Goal: Task Accomplishment & Management: Manage account settings

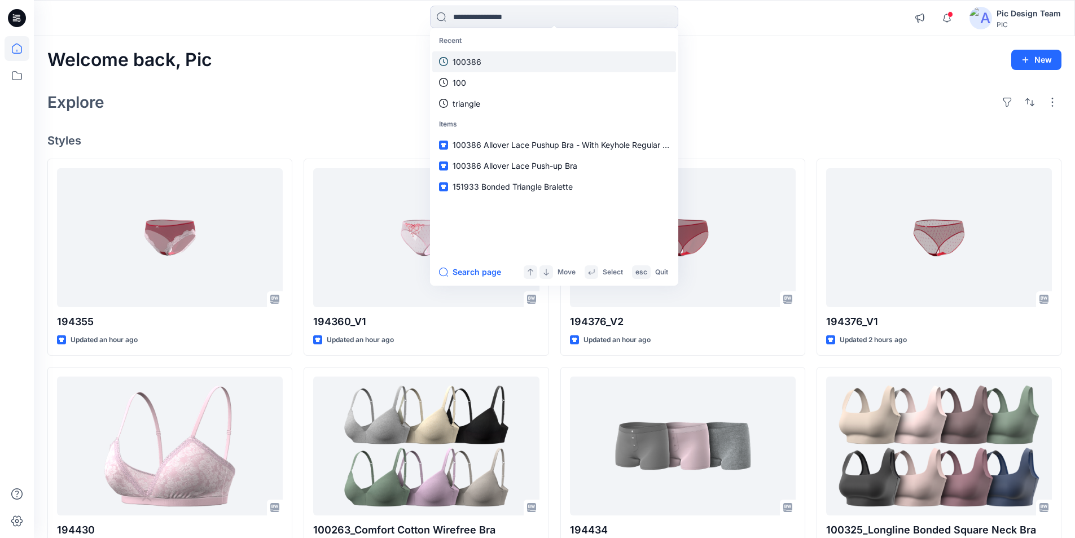
click at [476, 58] on p "100386" at bounding box center [467, 62] width 29 height 12
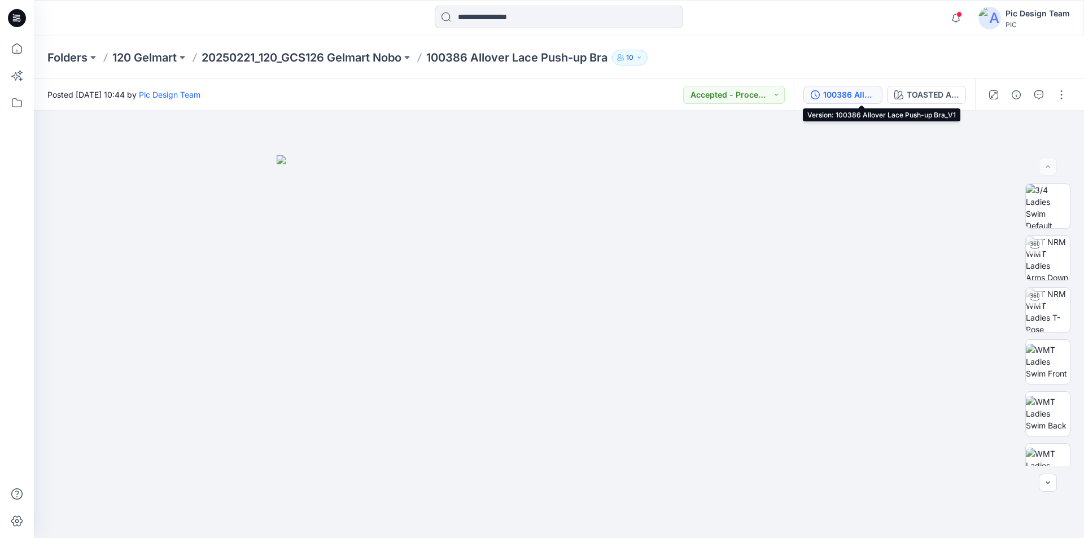
click at [843, 91] on div "100386 Allover Lace Push-up Bra_V1" at bounding box center [849, 95] width 52 height 12
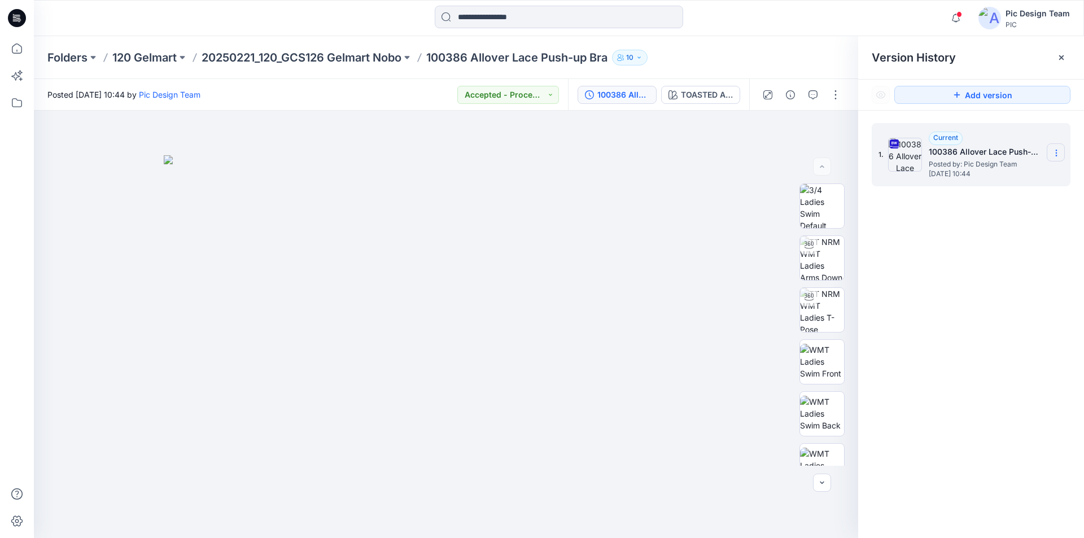
click at [1054, 151] on icon at bounding box center [1055, 152] width 9 height 9
click at [997, 173] on span "Download Source BW File" at bounding box center [998, 175] width 95 height 14
click at [16, 15] on icon at bounding box center [17, 18] width 18 height 18
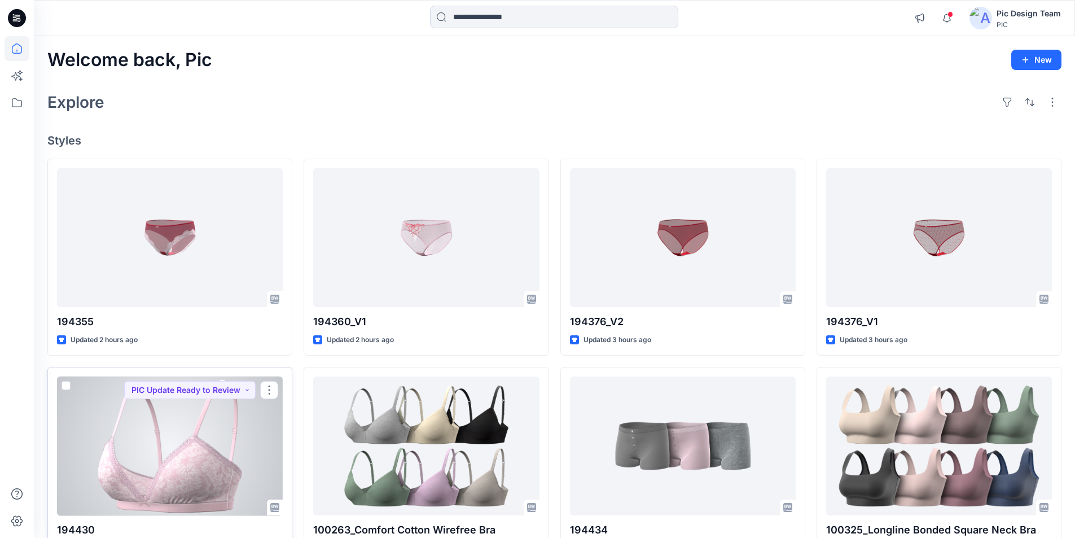
click at [174, 391] on div at bounding box center [170, 445] width 226 height 139
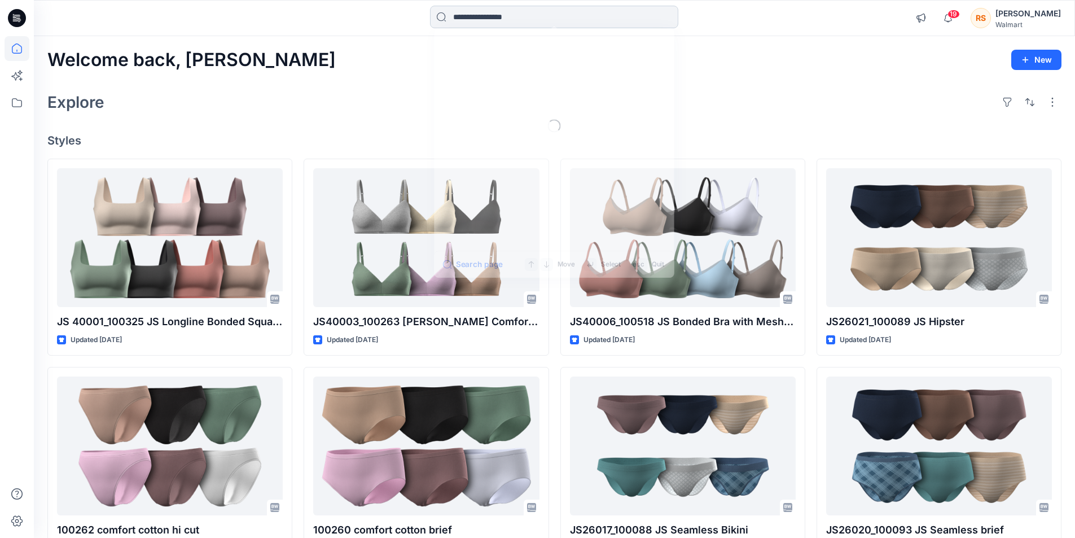
click at [550, 17] on input at bounding box center [554, 17] width 248 height 23
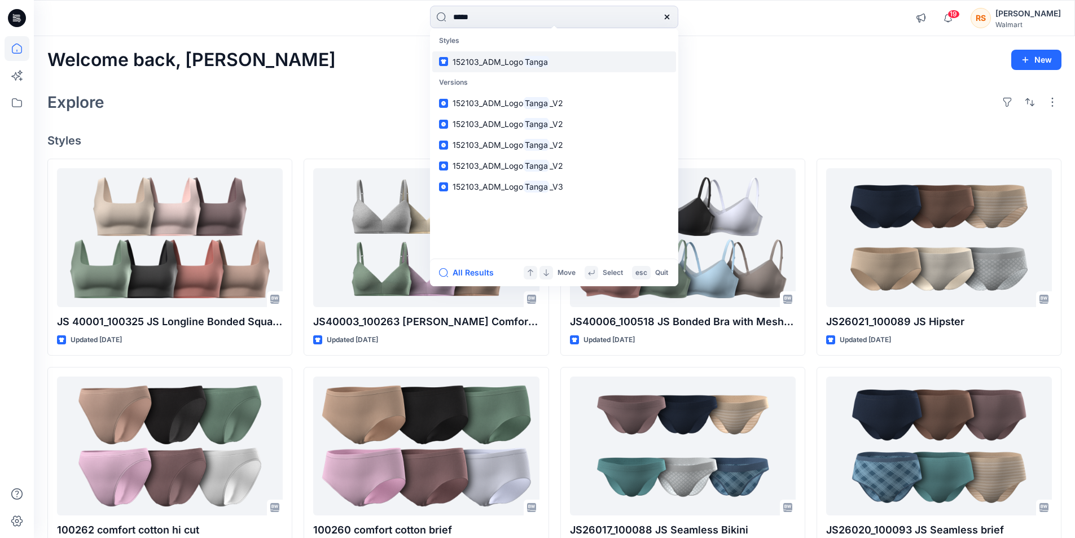
type input "*****"
click at [668, 16] on icon at bounding box center [667, 17] width 5 height 5
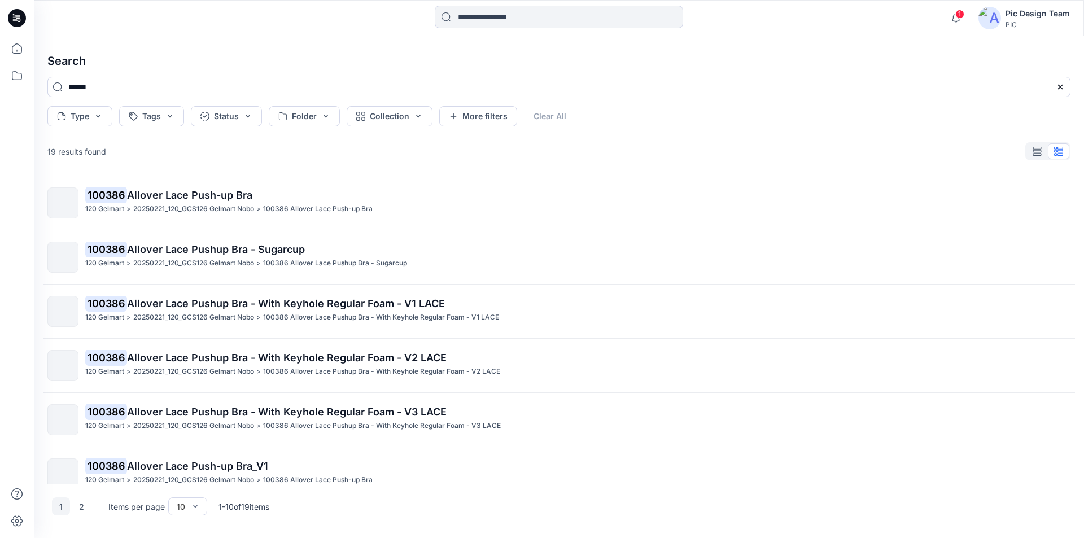
click at [18, 19] on icon at bounding box center [18, 18] width 5 height 1
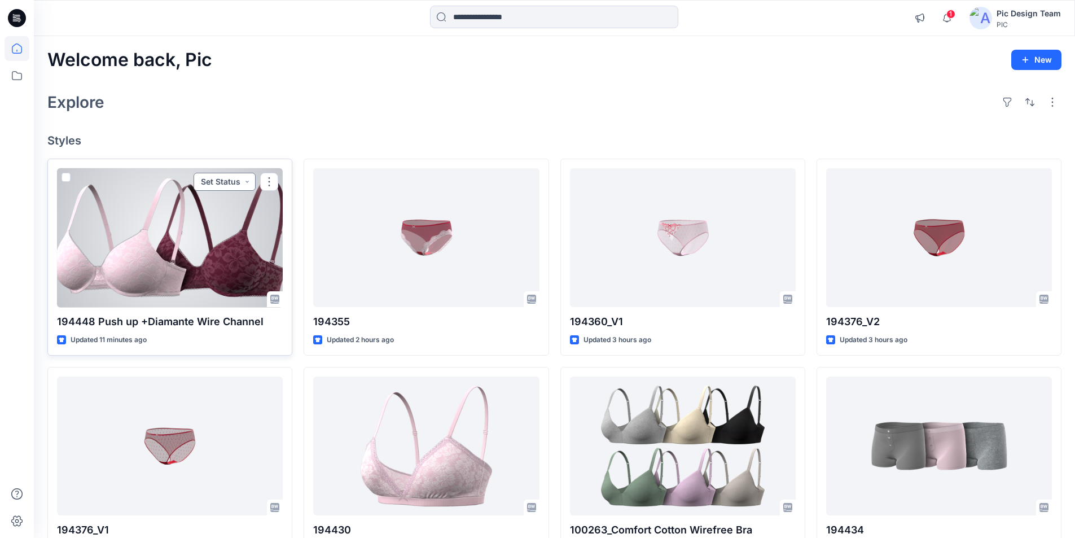
click at [248, 173] on button "Set Status" at bounding box center [225, 182] width 62 height 18
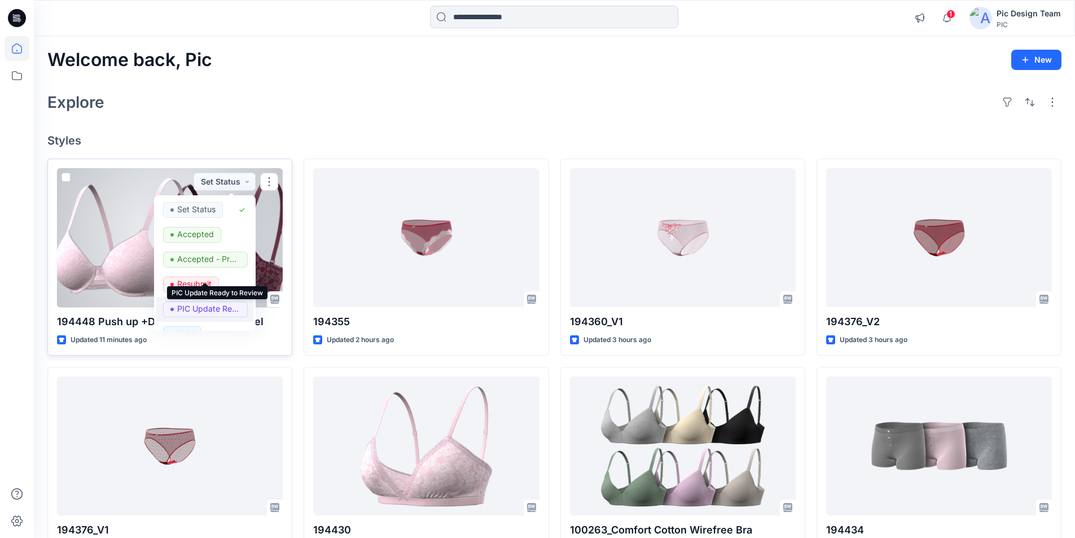
click at [203, 301] on p "PIC Update Ready to Review" at bounding box center [208, 308] width 63 height 15
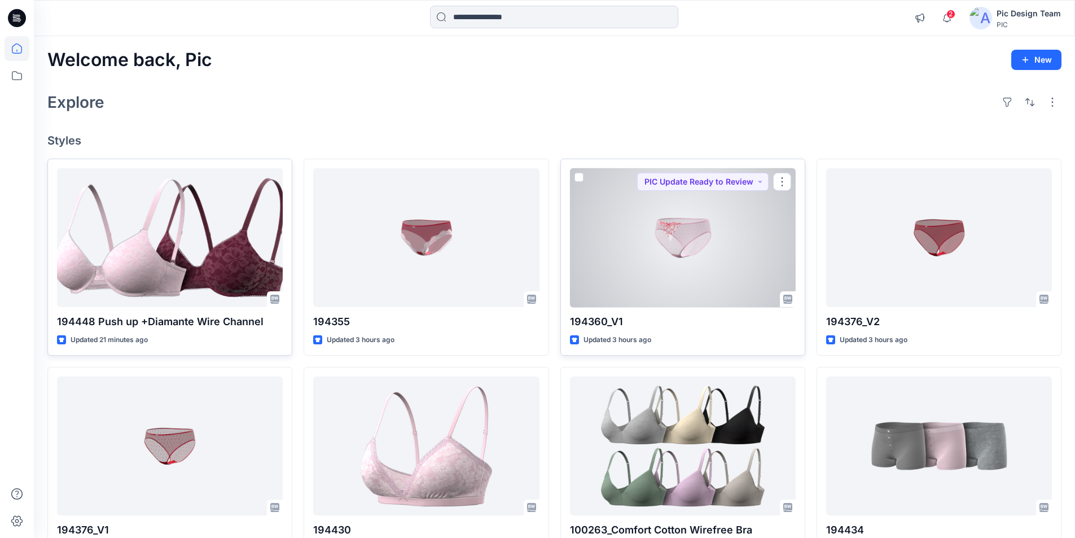
click at [712, 226] on div at bounding box center [683, 237] width 226 height 139
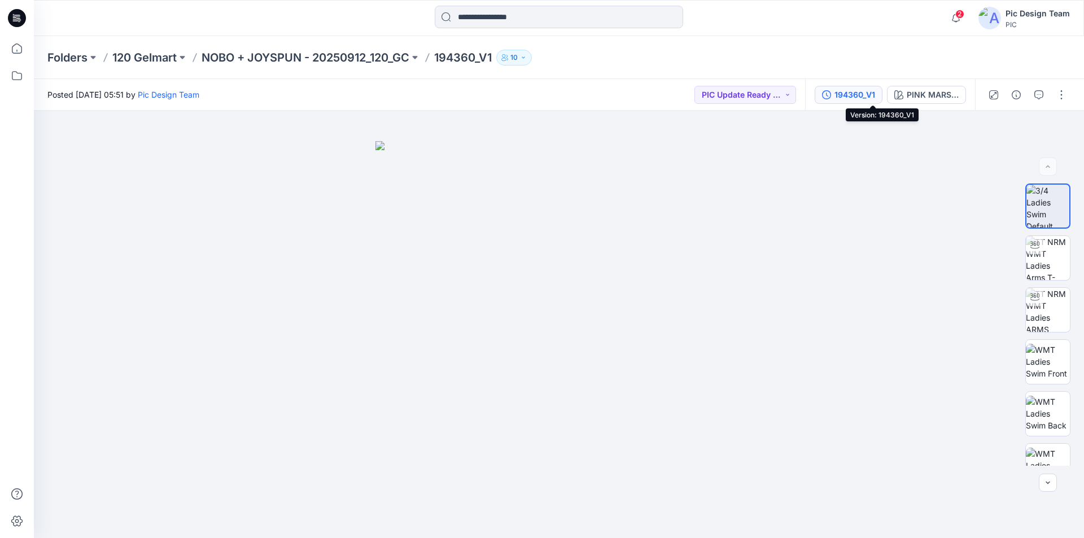
click at [875, 93] on div "194360_V1" at bounding box center [854, 95] width 41 height 12
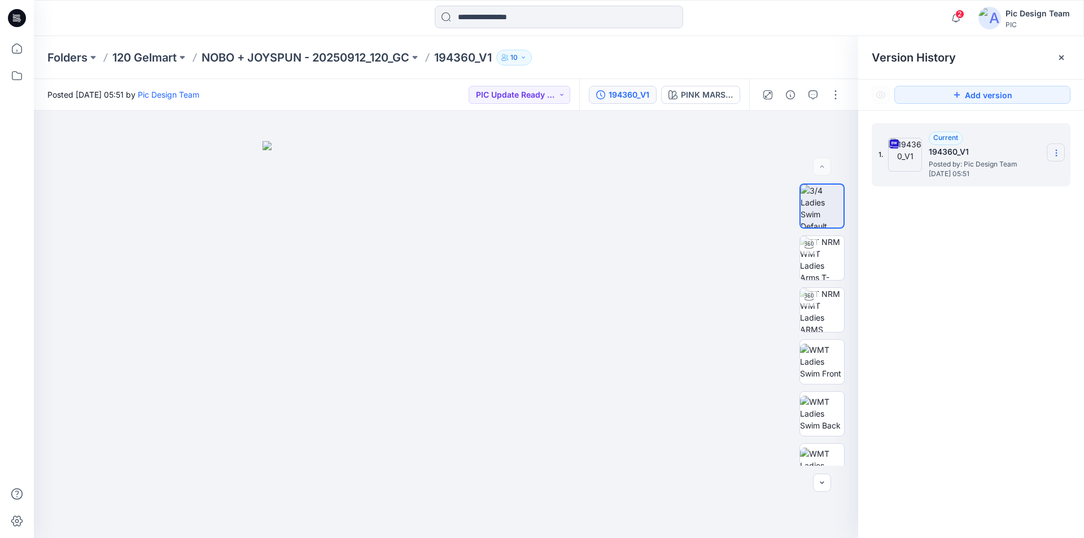
click at [1053, 152] on icon at bounding box center [1055, 152] width 9 height 9
click at [994, 173] on span "Download Source BW File" at bounding box center [998, 175] width 95 height 14
click at [1059, 58] on icon at bounding box center [1060, 57] width 9 height 9
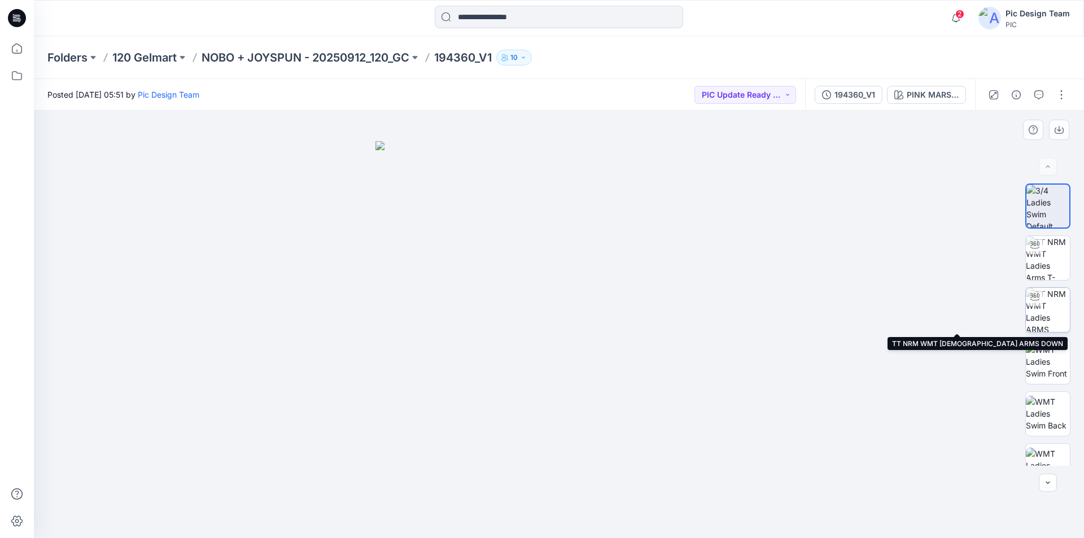
click at [1047, 299] on img at bounding box center [1047, 310] width 44 height 44
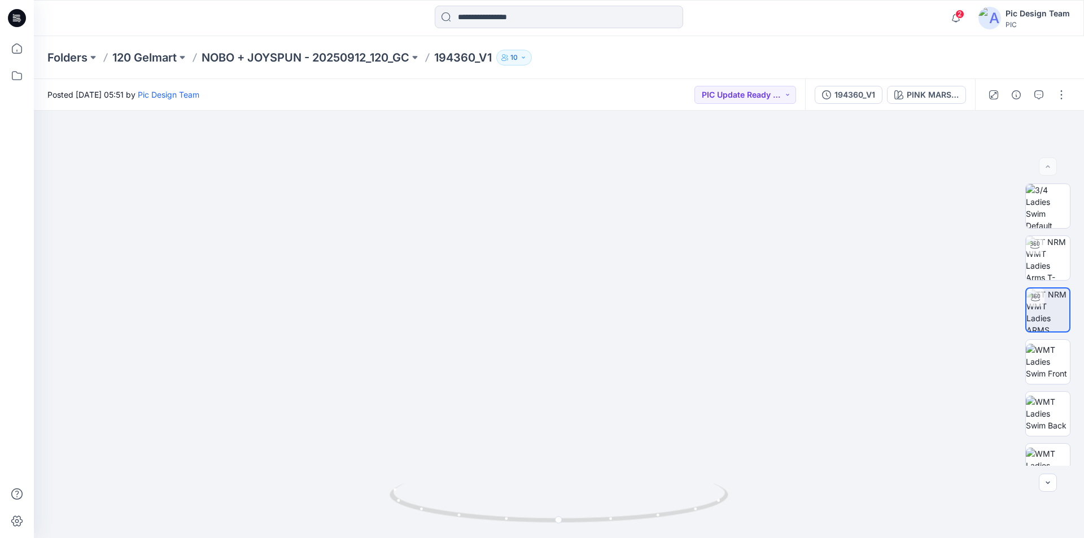
click at [14, 17] on icon at bounding box center [17, 18] width 18 height 18
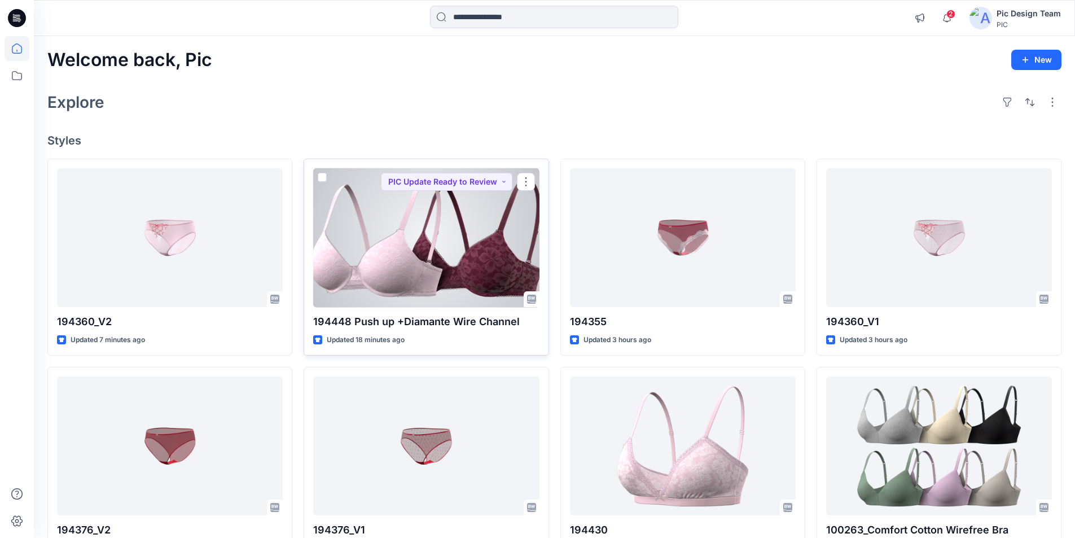
click at [440, 203] on div at bounding box center [426, 237] width 226 height 139
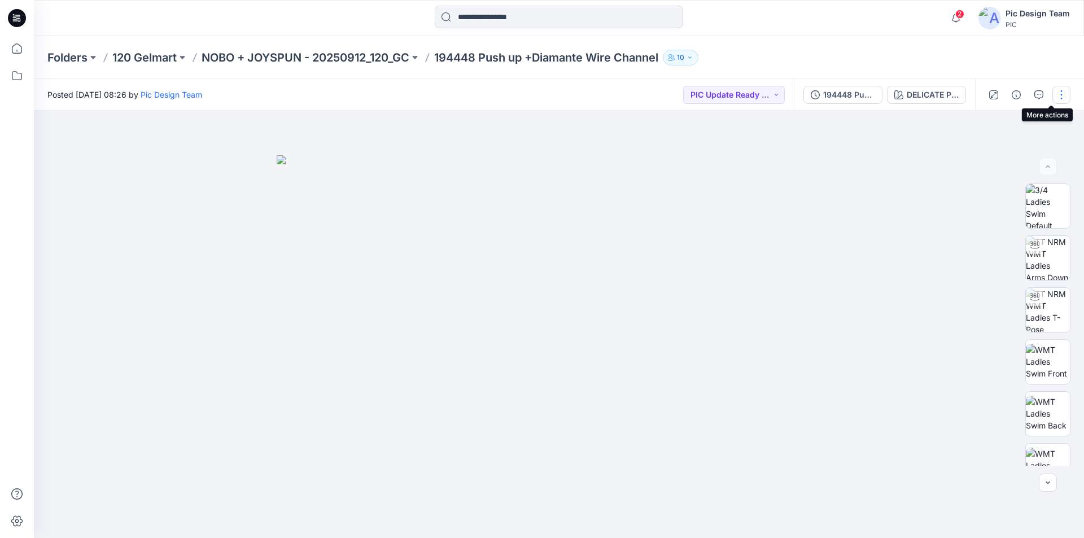
click at [1065, 94] on button "button" at bounding box center [1061, 95] width 18 height 18
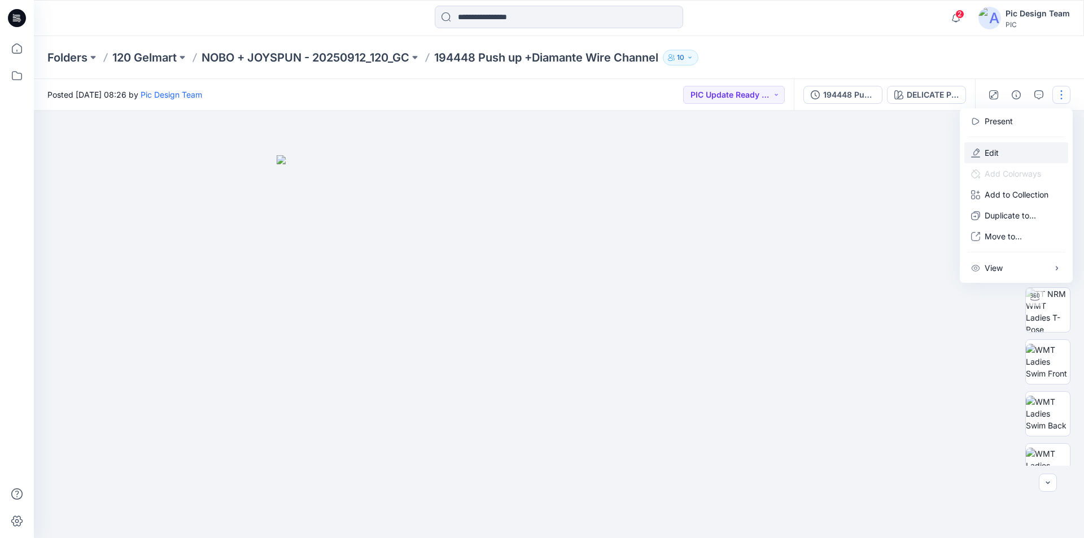
click at [986, 147] on p "Edit" at bounding box center [991, 153] width 14 height 12
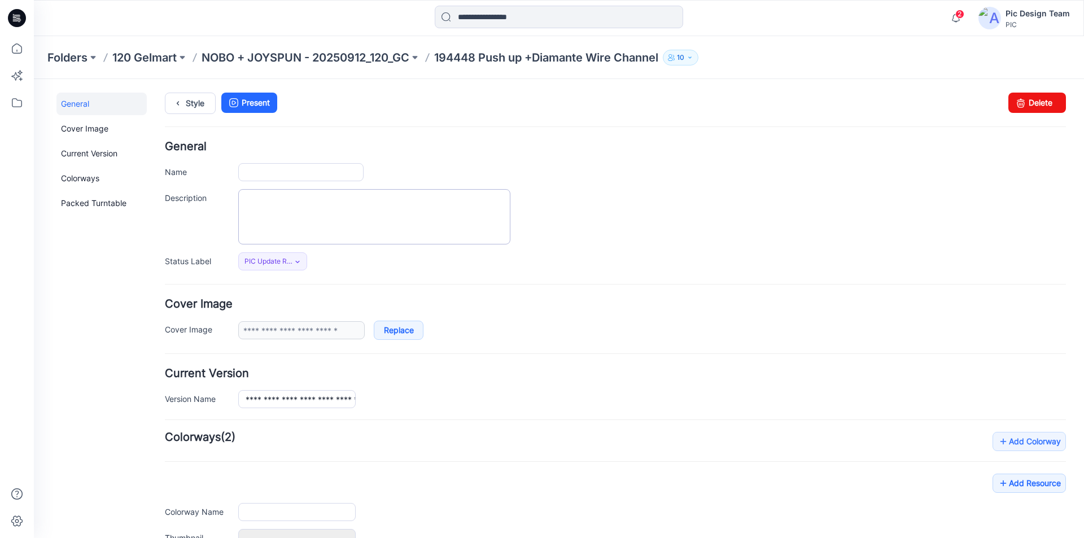
type input "**********"
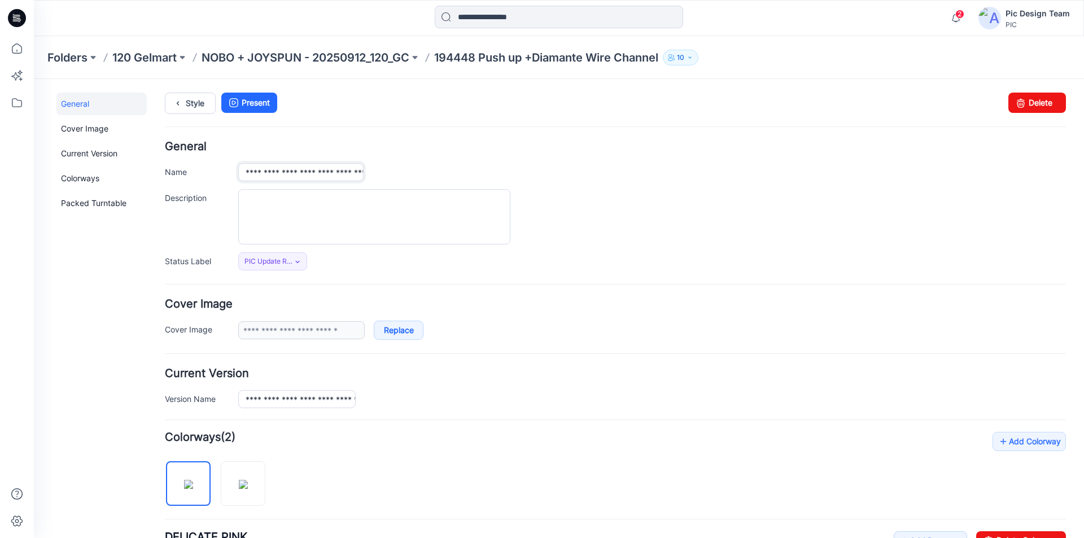
scroll to position [0, 41]
drag, startPoint x: 276, startPoint y: 172, endPoint x: 378, endPoint y: 172, distance: 102.1
click at [378, 172] on div "**********" at bounding box center [651, 172] width 827 height 18
type input "******"
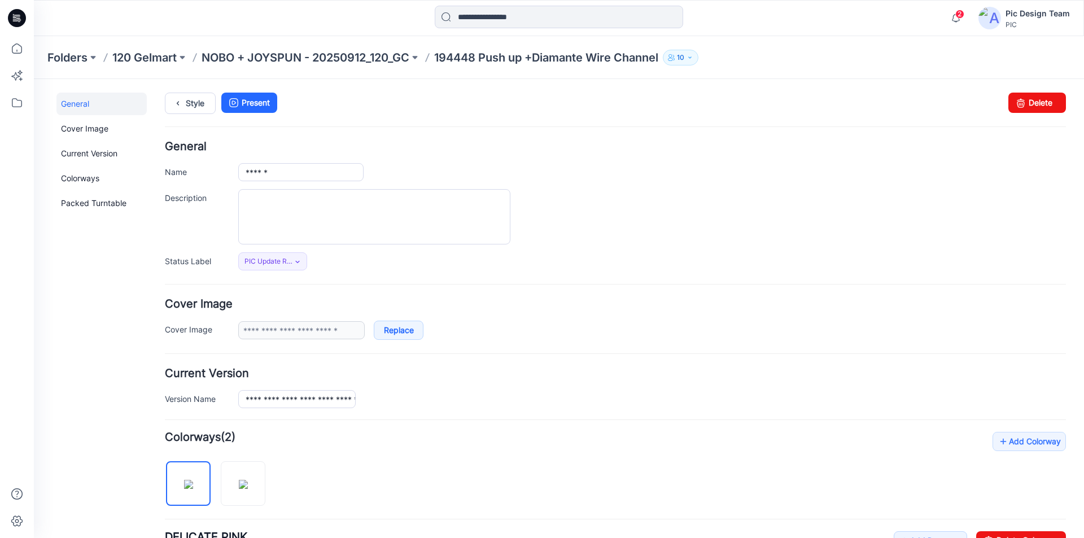
click at [417, 157] on div "General Name ****** Description Status Label PIC Update Ready to Review Set Sta…" at bounding box center [615, 205] width 901 height 129
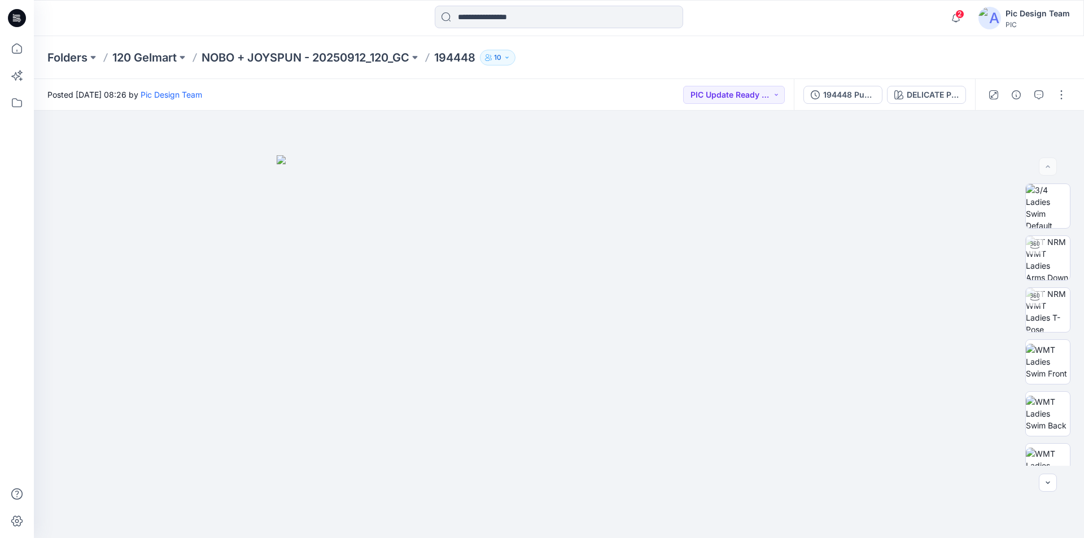
click at [21, 17] on icon at bounding box center [17, 18] width 18 height 18
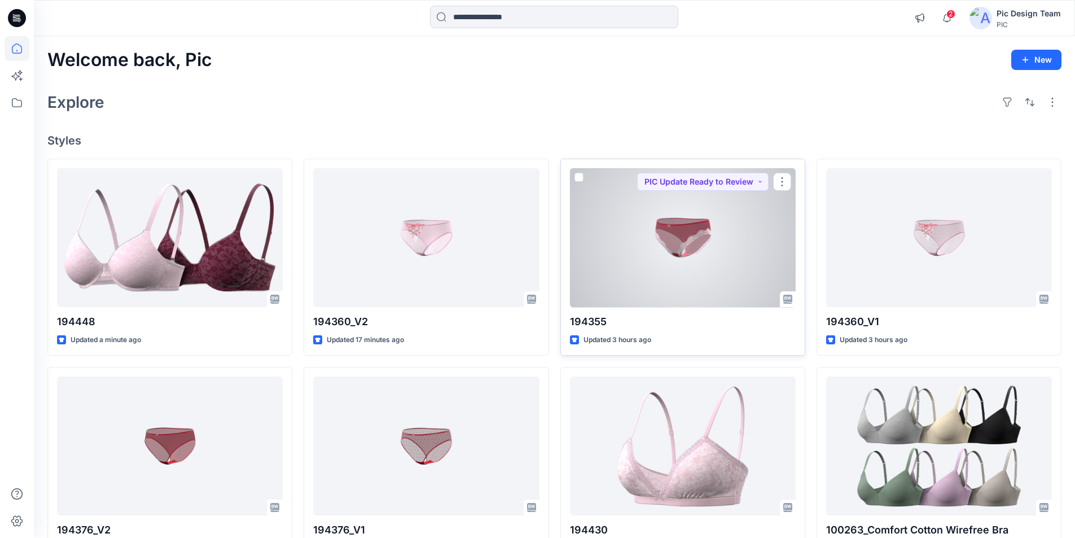
click at [691, 205] on div at bounding box center [683, 237] width 226 height 139
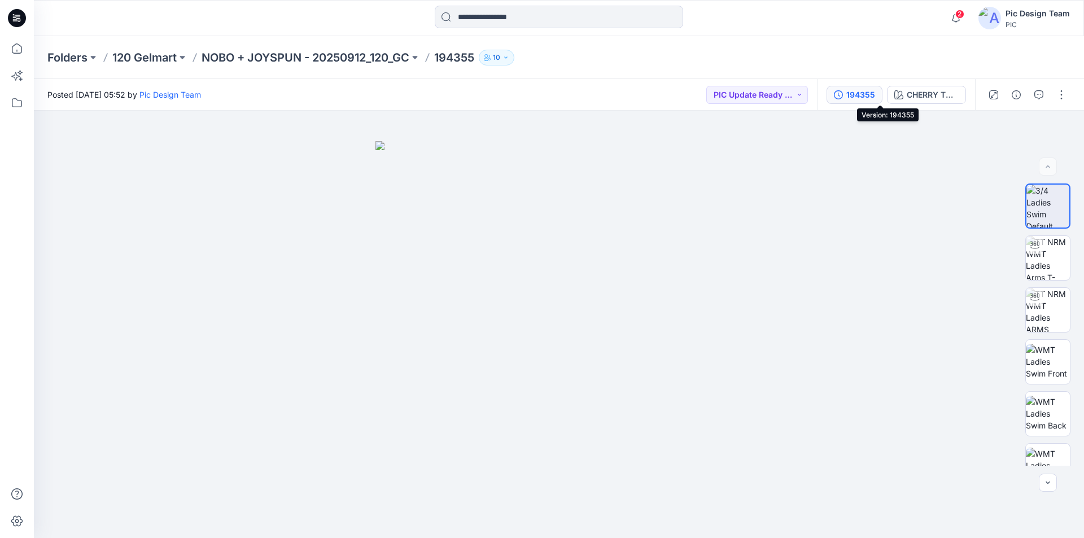
click at [843, 91] on icon "button" at bounding box center [838, 94] width 9 height 9
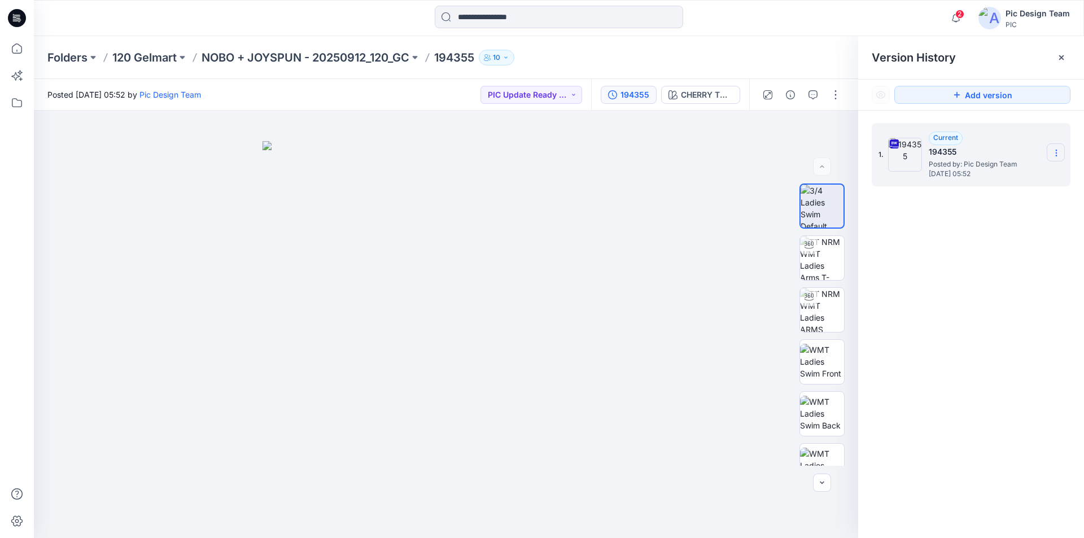
click at [1054, 151] on icon at bounding box center [1055, 152] width 9 height 9
click at [1008, 177] on span "Download Source BW File" at bounding box center [998, 175] width 95 height 14
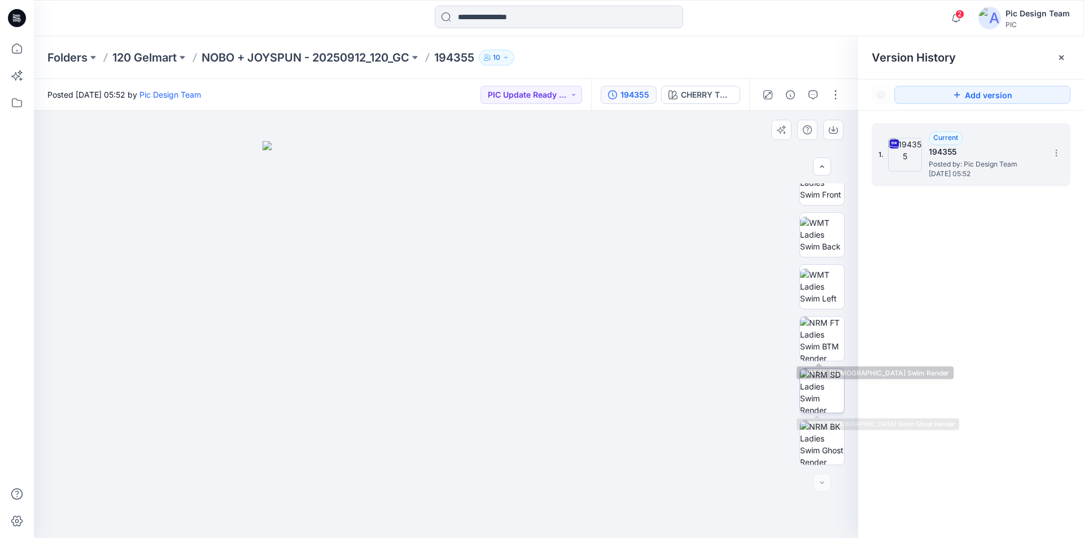
scroll to position [117, 0]
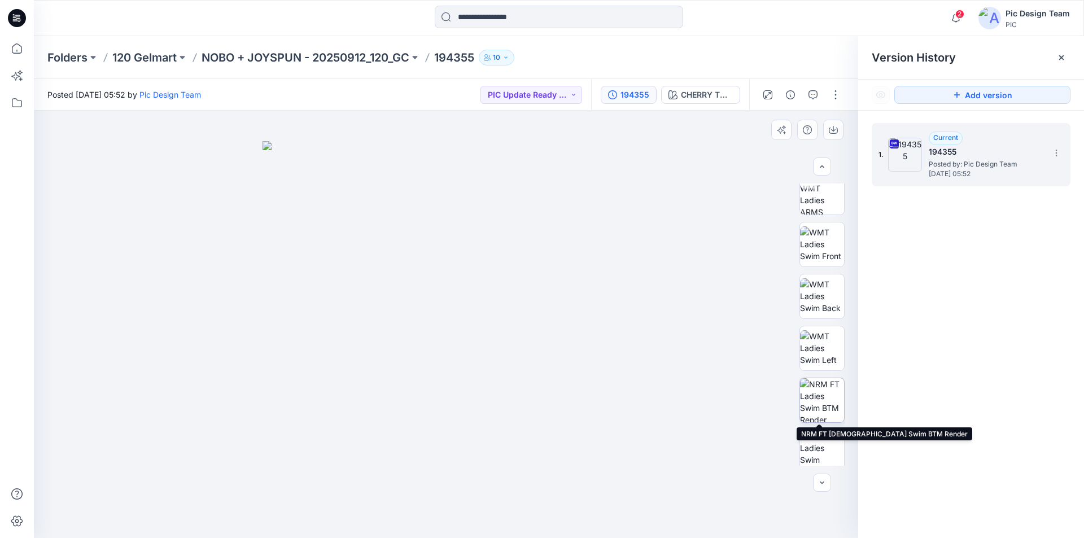
click at [821, 393] on img at bounding box center [822, 400] width 44 height 44
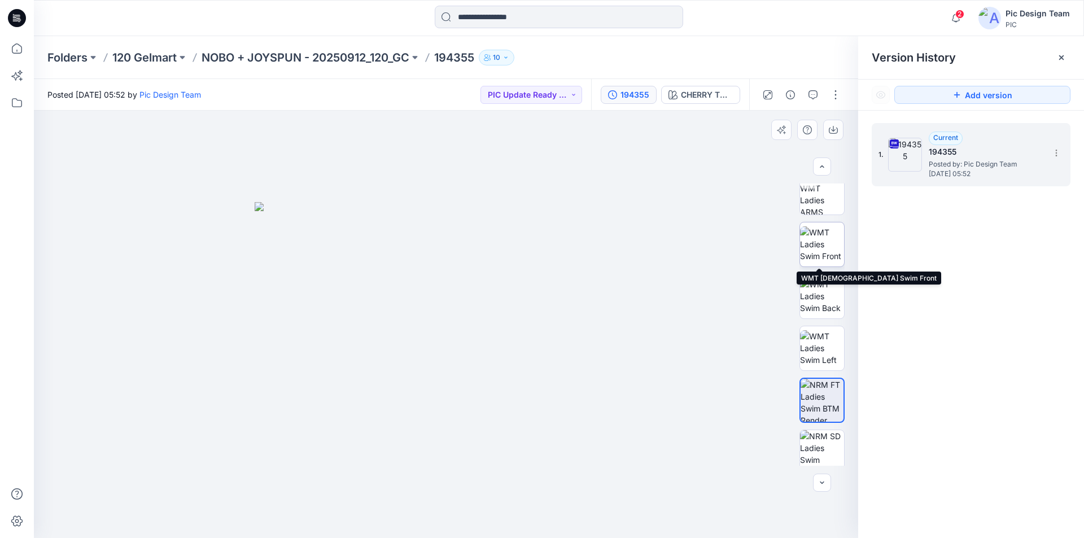
click at [821, 245] on img at bounding box center [822, 244] width 44 height 36
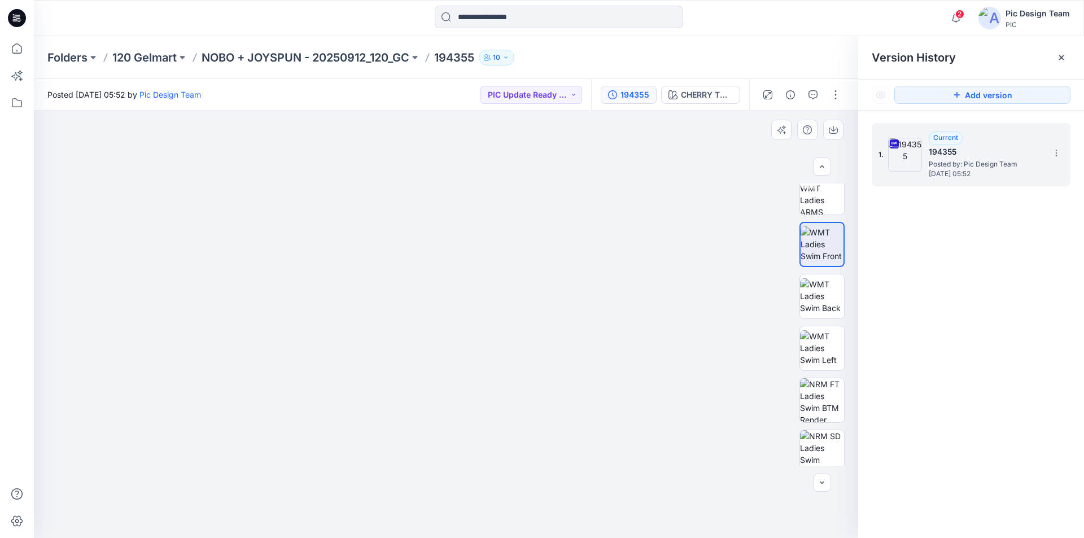
drag, startPoint x: 453, startPoint y: 429, endPoint x: 462, endPoint y: 236, distance: 193.2
